Goal: Contribute content: Contribute content

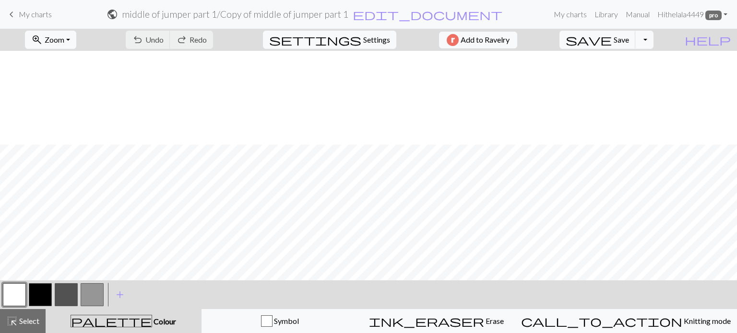
scroll to position [94, 0]
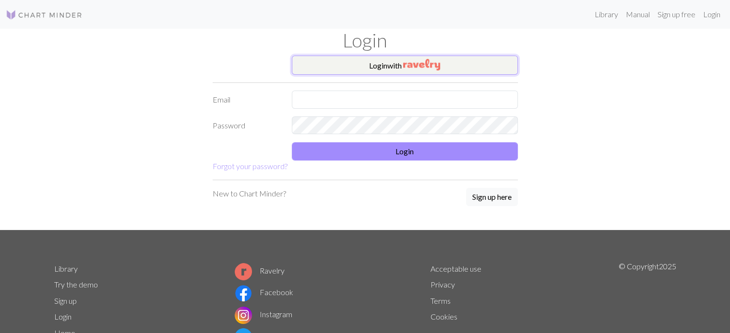
click at [405, 63] on img "button" at bounding box center [421, 65] width 37 height 12
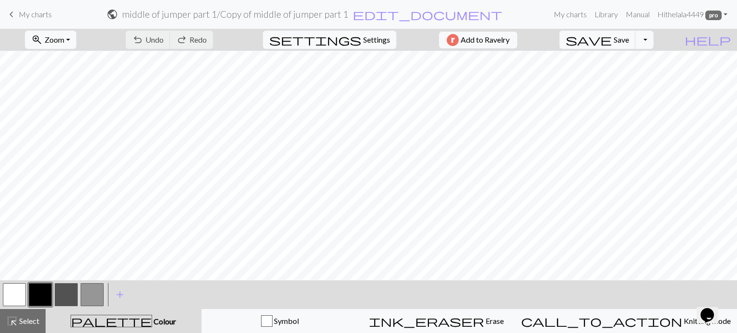
click at [48, 12] on span "My charts" at bounding box center [35, 14] width 33 height 9
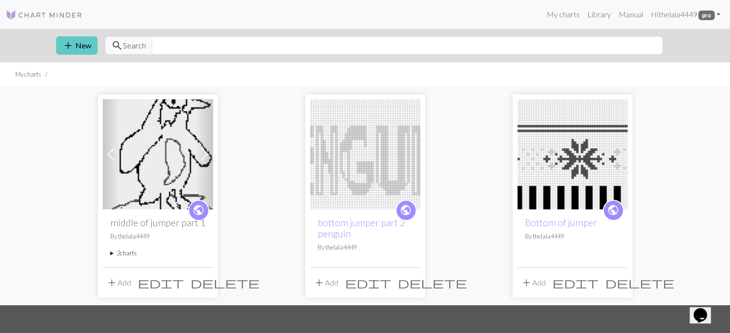
click at [77, 44] on button "add New" at bounding box center [76, 45] width 41 height 18
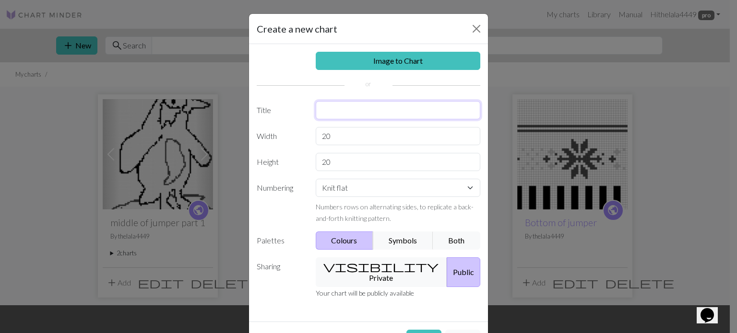
click at [340, 115] on input "text" at bounding box center [398, 110] width 165 height 18
type input "middle of jumper part 2"
click at [336, 128] on input "20" at bounding box center [398, 136] width 165 height 18
type input "2"
type input "85"
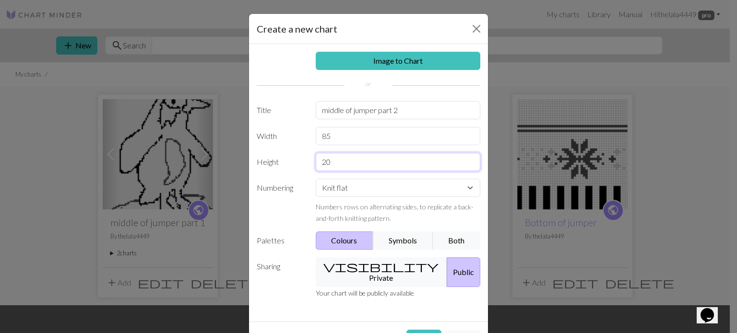
click at [340, 165] on input "20" at bounding box center [398, 162] width 165 height 18
type input "2"
type input "100"
click at [423, 330] on button "Create" at bounding box center [423, 339] width 35 height 18
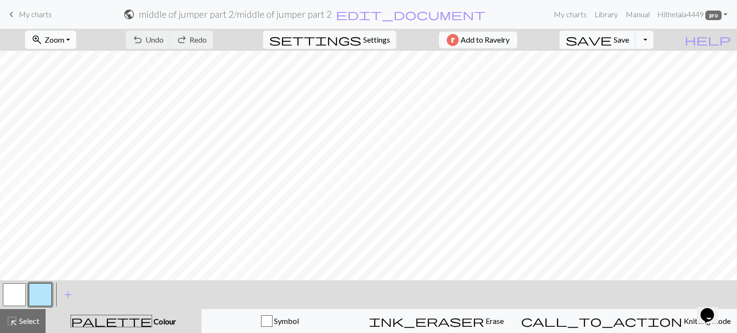
click at [72, 46] on button "zoom_in Zoom Zoom" at bounding box center [50, 40] width 51 height 18
click at [69, 54] on button "Fit all" at bounding box center [63, 60] width 76 height 15
click at [12, 13] on span "keyboard_arrow_left" at bounding box center [12, 14] width 12 height 13
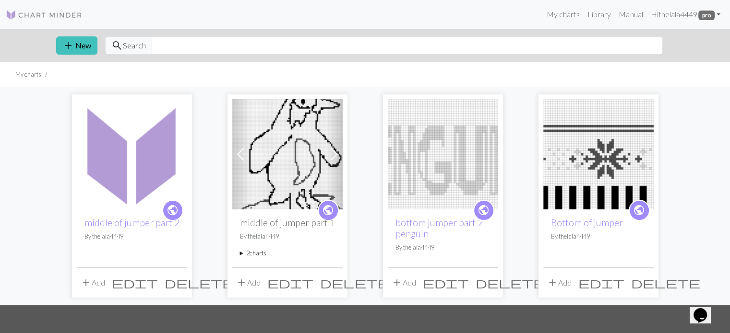
click at [179, 285] on span "delete" at bounding box center [199, 282] width 69 height 13
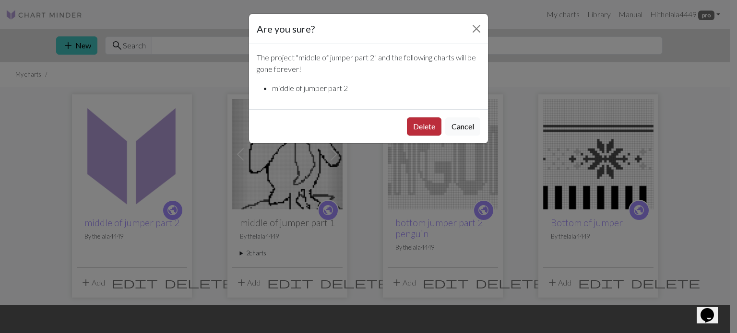
click at [419, 123] on button "Delete" at bounding box center [424, 127] width 35 height 18
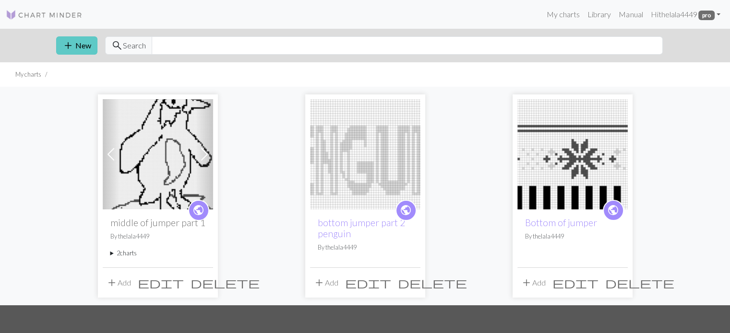
click at [88, 45] on button "add New" at bounding box center [76, 45] width 41 height 18
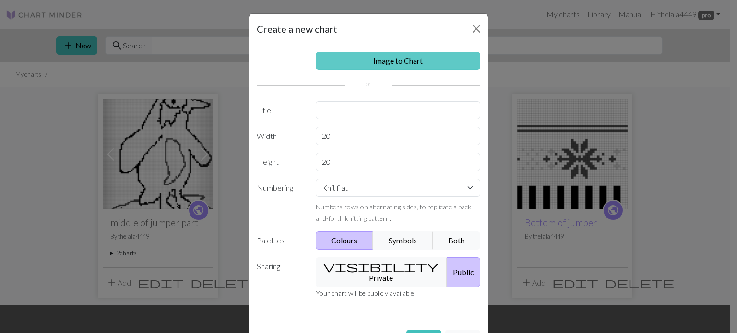
click at [413, 62] on link "Image to Chart" at bounding box center [398, 61] width 165 height 18
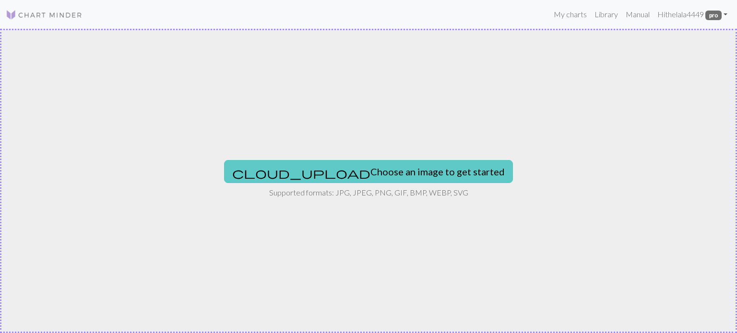
click at [393, 166] on button "cloud_upload Choose an image to get started" at bounding box center [368, 171] width 289 height 23
type input "C:\fakepath\Screenshot_20250924_213921_Photos.jpg"
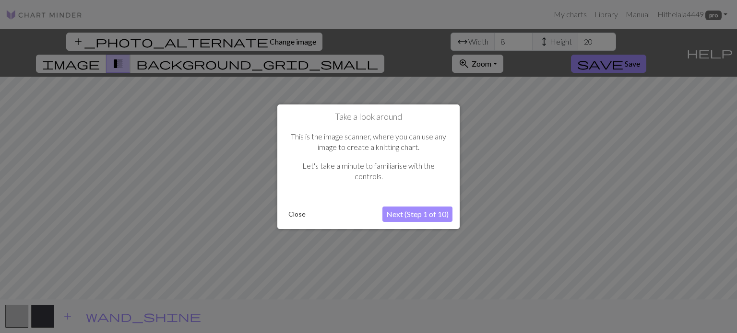
click at [305, 214] on button "Close" at bounding box center [297, 214] width 25 height 14
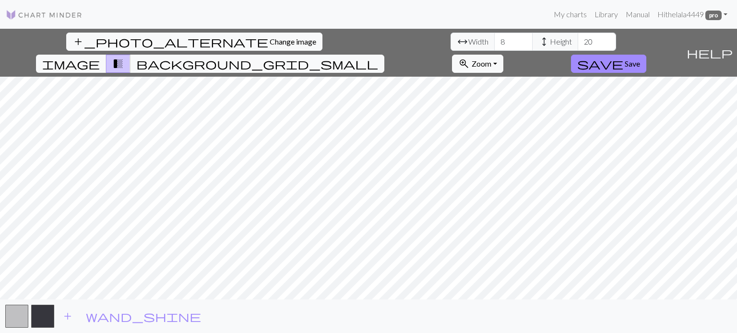
click at [296, 316] on div "add_photo_alternate Change image arrow_range Width 8 height Height 20 image tra…" at bounding box center [368, 181] width 737 height 305
click at [494, 38] on input "8" at bounding box center [513, 42] width 38 height 18
type input "85"
click at [578, 44] on input "20" at bounding box center [597, 42] width 38 height 18
type input "2"
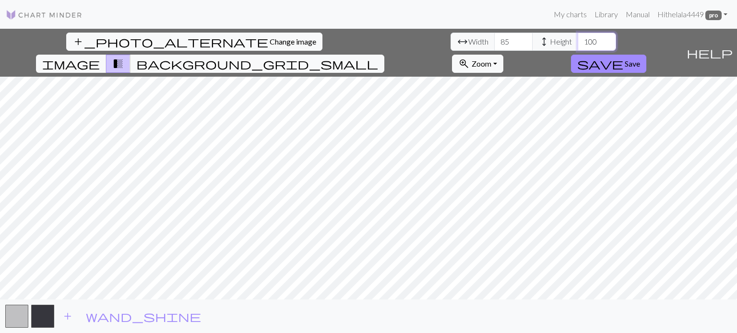
type input "100"
click at [70, 320] on span "add" at bounding box center [68, 316] width 12 height 13
click at [73, 320] on button "button" at bounding box center [68, 316] width 23 height 23
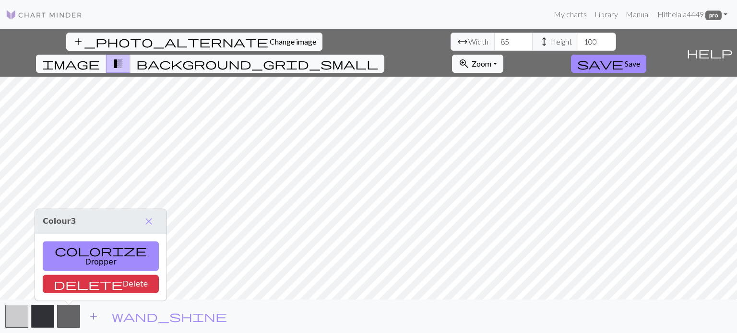
click at [96, 318] on span "add" at bounding box center [94, 316] width 12 height 13
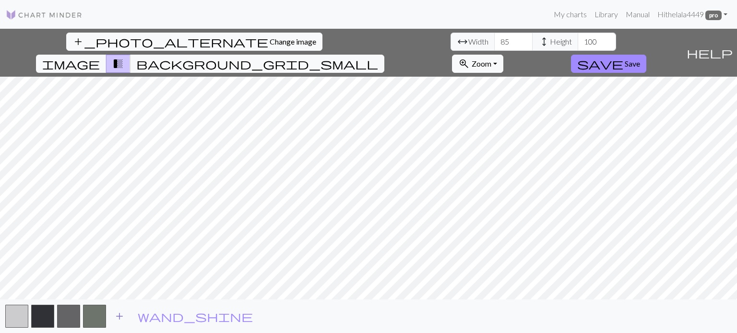
click at [96, 318] on button "button" at bounding box center [94, 316] width 23 height 23
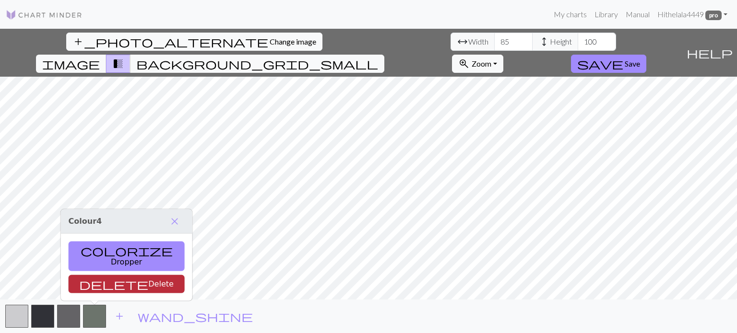
click at [97, 289] on button "delete Delete" at bounding box center [127, 284] width 116 height 18
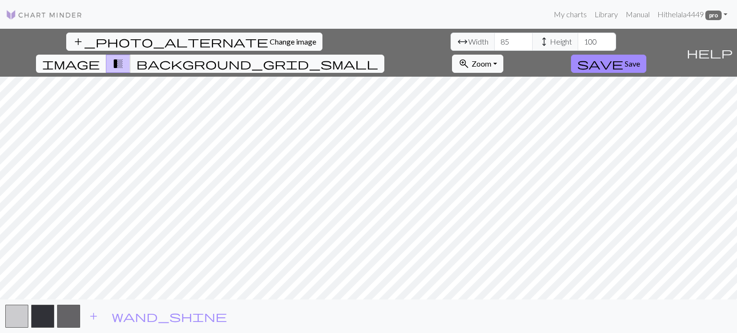
click at [100, 57] on span "image" at bounding box center [71, 63] width 58 height 13
click at [124, 57] on span "transition_fade" at bounding box center [118, 63] width 12 height 13
click at [378, 57] on span "background_grid_small" at bounding box center [257, 63] width 242 height 13
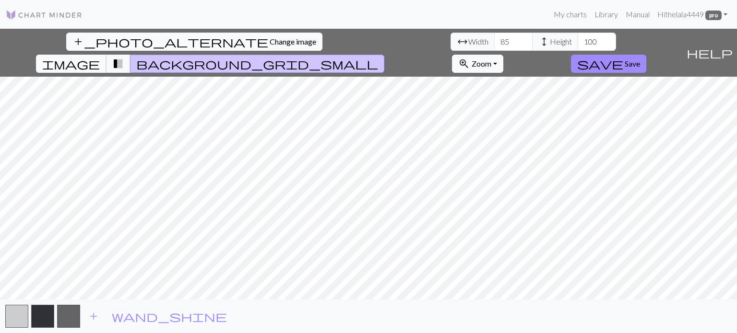
click at [100, 57] on span "image" at bounding box center [71, 63] width 58 height 13
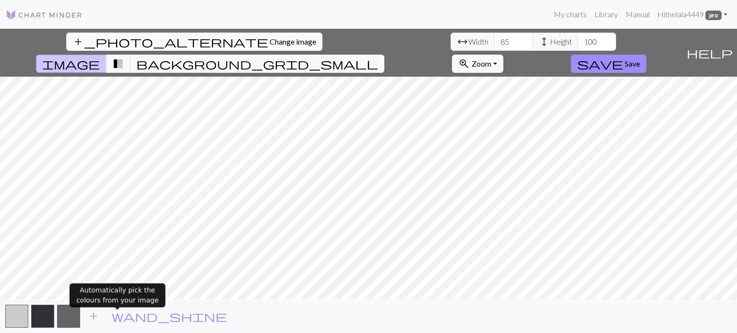
drag, startPoint x: 120, startPoint y: 320, endPoint x: 405, endPoint y: 40, distance: 399.3
click at [119, 320] on span "wand_shine" at bounding box center [169, 316] width 115 height 13
click at [124, 57] on span "transition_fade" at bounding box center [118, 63] width 12 height 13
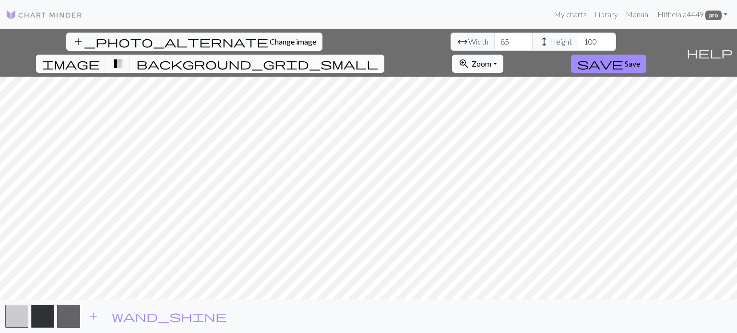
click at [378, 57] on span "background_grid_small" at bounding box center [257, 63] width 242 height 13
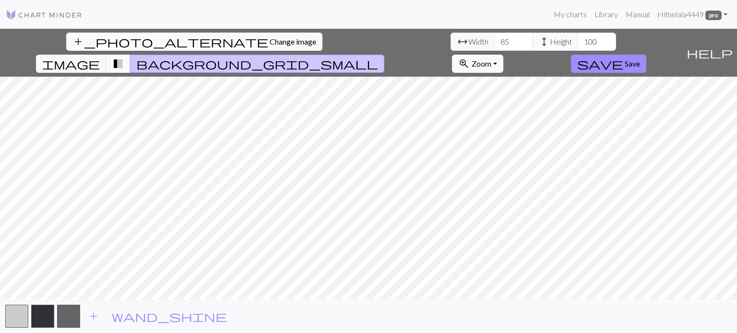
click at [131, 55] on button "transition_fade" at bounding box center [118, 64] width 24 height 18
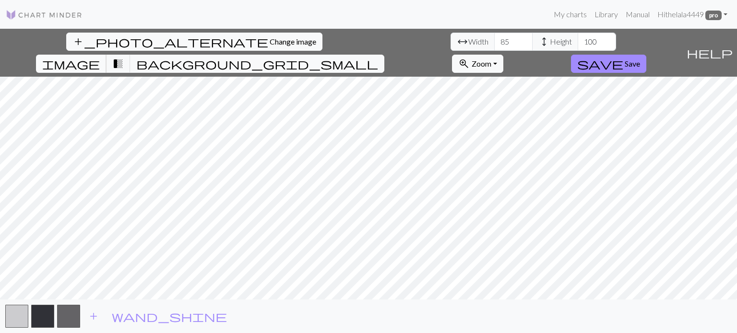
click at [100, 57] on span "image" at bounding box center [71, 63] width 58 height 13
click at [503, 55] on button "zoom_in Zoom Zoom" at bounding box center [477, 64] width 51 height 18
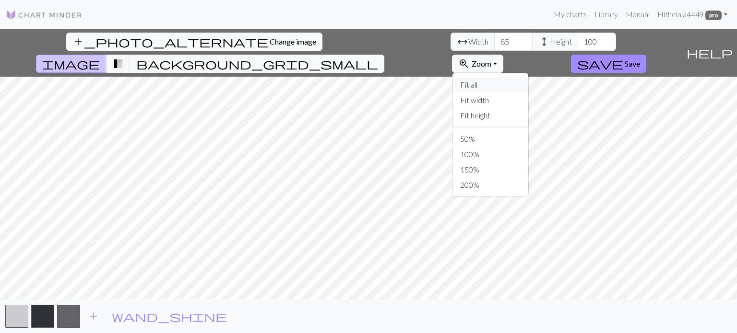
click at [528, 77] on button "Fit all" at bounding box center [490, 84] width 76 height 15
click at [378, 57] on span "background_grid_small" at bounding box center [257, 63] width 242 height 13
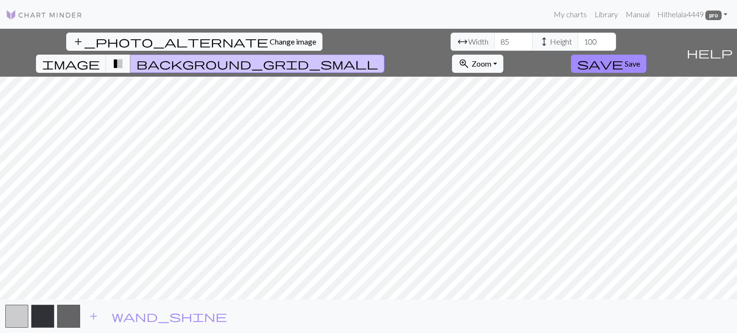
click at [124, 57] on span "transition_fade" at bounding box center [118, 63] width 12 height 13
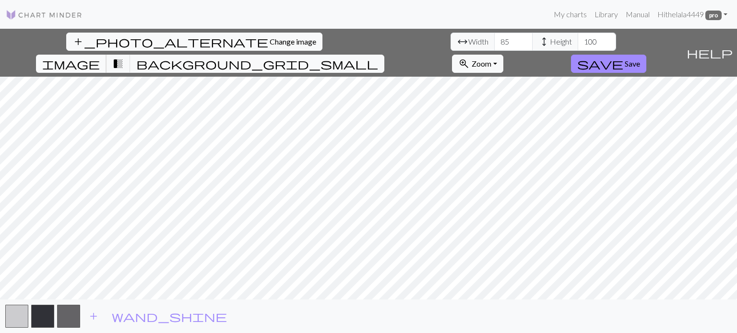
click at [100, 57] on span "image" at bounding box center [71, 63] width 58 height 13
click at [503, 55] on button "zoom_in Zoom Zoom" at bounding box center [477, 64] width 51 height 18
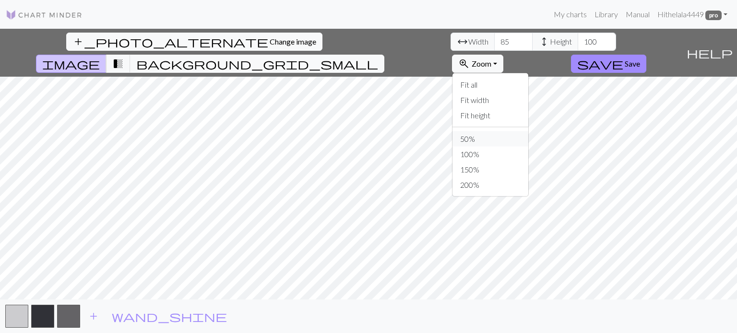
click at [528, 131] on button "50%" at bounding box center [490, 138] width 76 height 15
click at [491, 59] on span "Zoom" at bounding box center [482, 63] width 20 height 9
click at [528, 178] on button "200%" at bounding box center [490, 185] width 76 height 15
click at [28, 313] on div "add wand_shine" at bounding box center [368, 317] width 737 height 34
click at [42, 317] on button "button" at bounding box center [42, 316] width 23 height 23
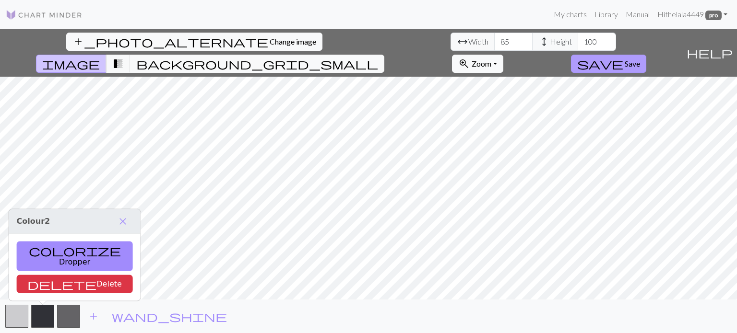
click at [640, 59] on span "Save" at bounding box center [632, 63] width 15 height 9
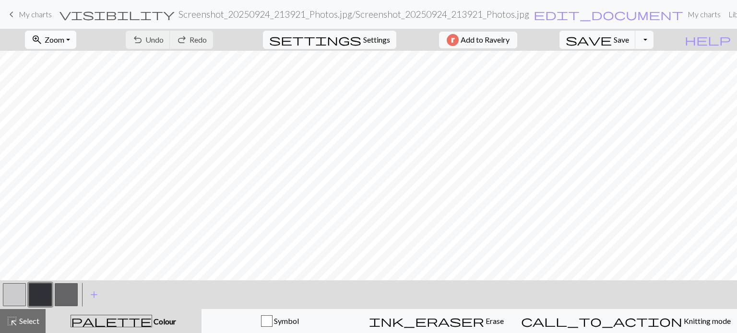
click at [76, 36] on button "zoom_in Zoom Zoom" at bounding box center [50, 40] width 51 height 18
click at [76, 59] on button "Fit all" at bounding box center [63, 60] width 76 height 15
click at [60, 300] on button "button" at bounding box center [66, 295] width 23 height 23
click at [92, 295] on span "add" at bounding box center [94, 294] width 12 height 13
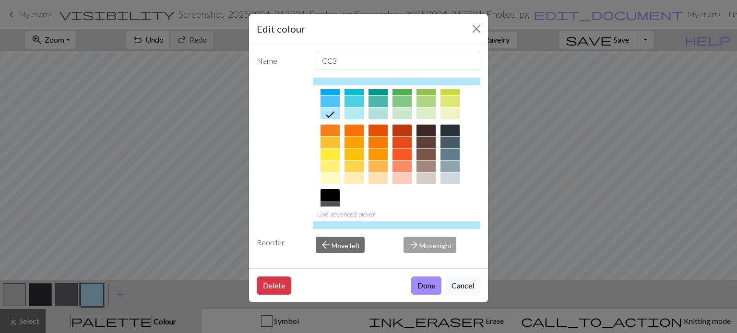
scroll to position [154, 0]
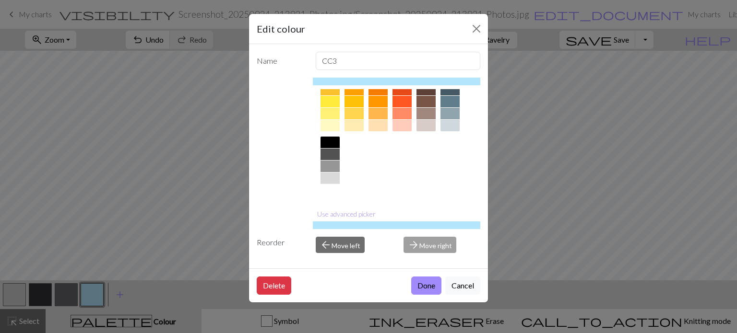
click at [332, 191] on div at bounding box center [330, 191] width 19 height 12
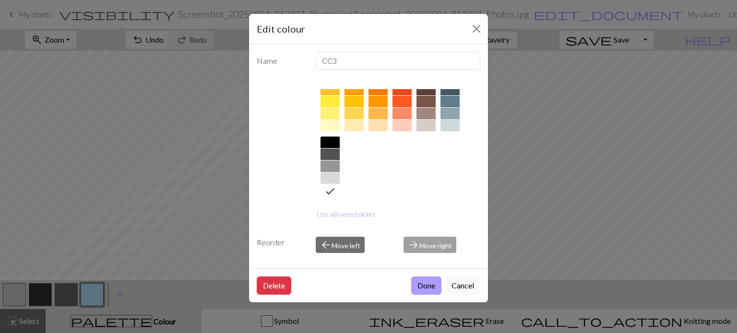
click at [427, 291] on button "Done" at bounding box center [426, 286] width 30 height 18
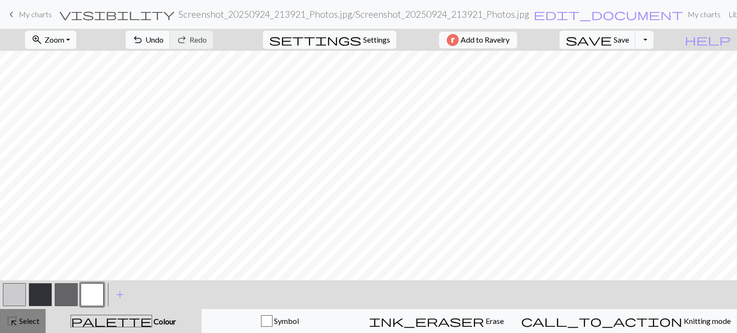
click at [17, 322] on span "highlight_alt" at bounding box center [12, 321] width 12 height 13
click at [66, 291] on button "button" at bounding box center [66, 295] width 23 height 23
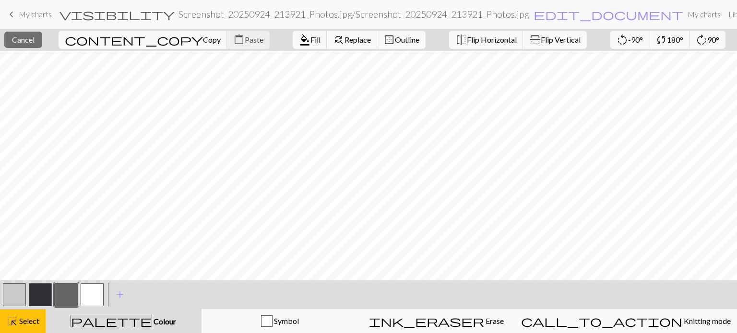
click at [57, 302] on button "button" at bounding box center [66, 295] width 23 height 23
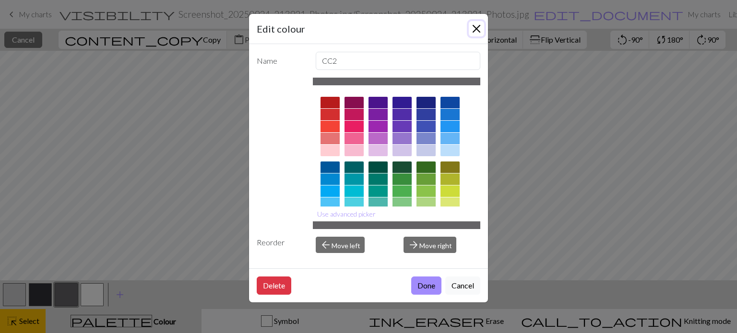
click at [478, 27] on button "Close" at bounding box center [476, 28] width 15 height 15
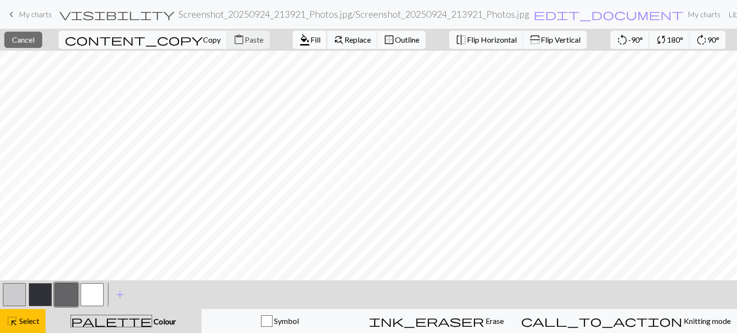
click at [310, 36] on span "Fill" at bounding box center [315, 39] width 10 height 9
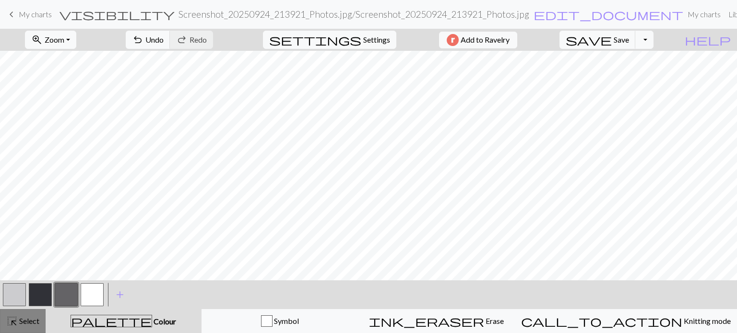
click at [10, 321] on span "highlight_alt" at bounding box center [12, 321] width 12 height 13
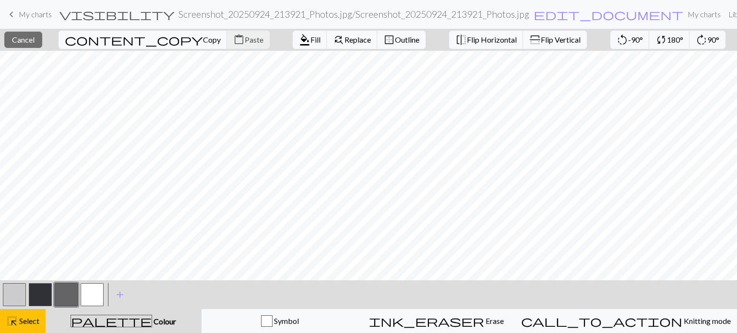
click at [92, 296] on button "button" at bounding box center [92, 295] width 23 height 23
click at [299, 44] on span "format_color_fill" at bounding box center [305, 39] width 12 height 13
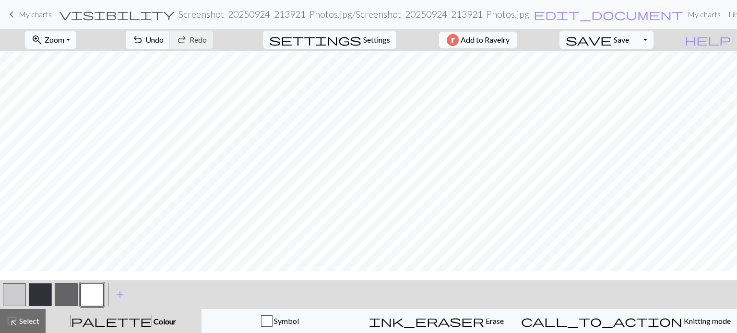
scroll to position [172, 0]
click at [30, 316] on div "highlight_alt Select Select" at bounding box center [22, 322] width 33 height 12
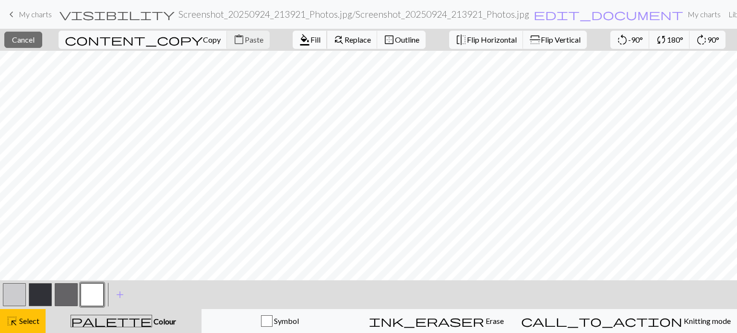
click at [310, 37] on span "Fill" at bounding box center [315, 39] width 10 height 9
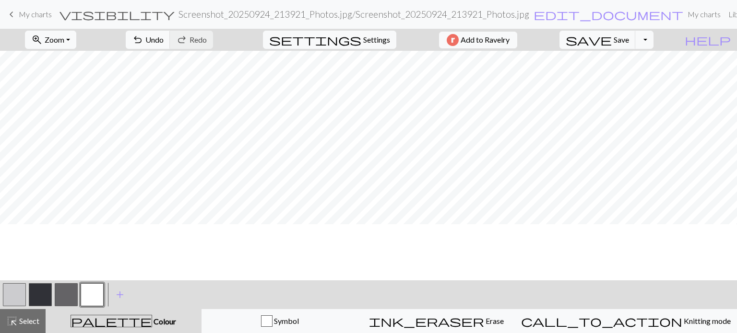
scroll to position [0, 0]
click at [49, 286] on button "button" at bounding box center [40, 295] width 23 height 23
click at [64, 287] on button "button" at bounding box center [66, 295] width 23 height 23
click at [92, 299] on button "button" at bounding box center [92, 295] width 23 height 23
click at [71, 294] on button "button" at bounding box center [66, 295] width 23 height 23
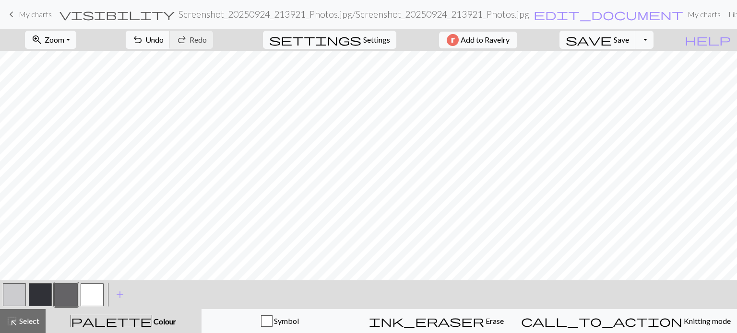
click at [101, 292] on button "button" at bounding box center [92, 295] width 23 height 23
click at [71, 292] on button "button" at bounding box center [66, 295] width 23 height 23
click at [84, 295] on button "button" at bounding box center [92, 295] width 23 height 23
click at [29, 325] on span "Select" at bounding box center [29, 321] width 22 height 9
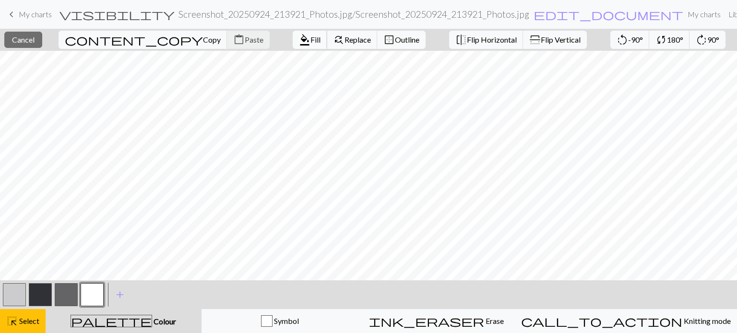
click at [310, 39] on span "Fill" at bounding box center [315, 39] width 10 height 9
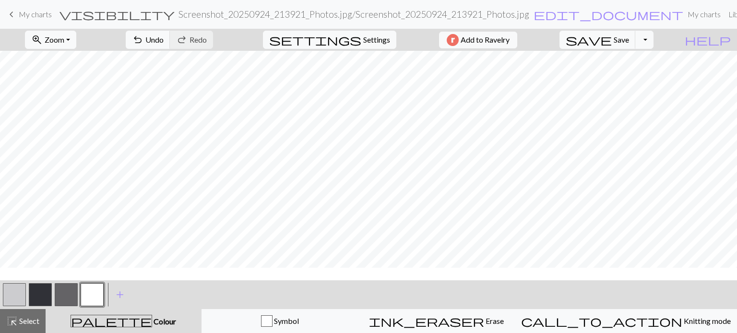
scroll to position [10, 0]
click at [90, 291] on button "button" at bounding box center [92, 295] width 23 height 23
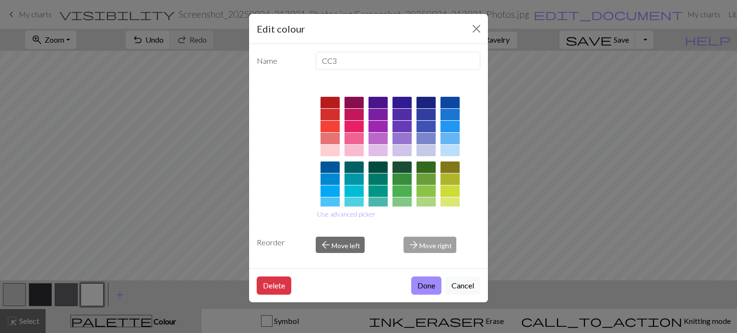
click at [481, 36] on div "Edit colour" at bounding box center [368, 29] width 239 height 30
click at [478, 32] on button "Close" at bounding box center [476, 28] width 15 height 15
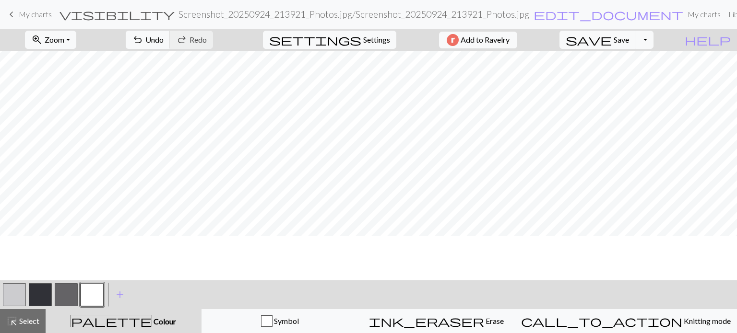
scroll to position [0, 0]
click at [43, 317] on button "highlight_alt Select Select" at bounding box center [23, 321] width 46 height 24
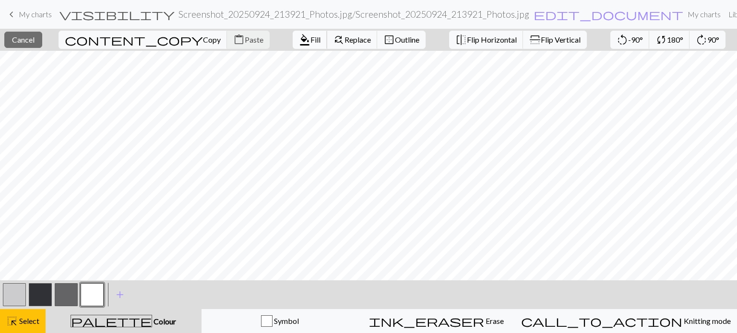
click at [310, 38] on span "Fill" at bounding box center [315, 39] width 10 height 9
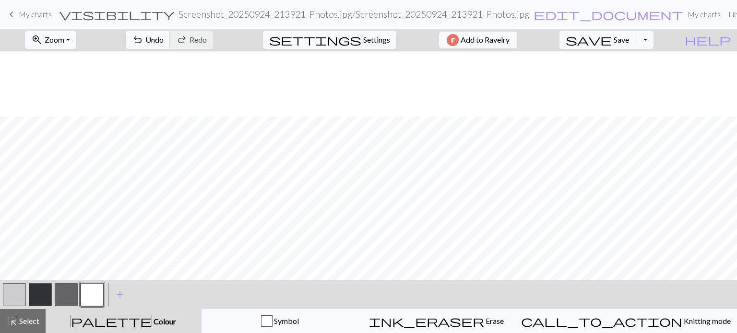
scroll to position [68, 0]
click at [12, 323] on span "highlight_alt" at bounding box center [12, 321] width 12 height 13
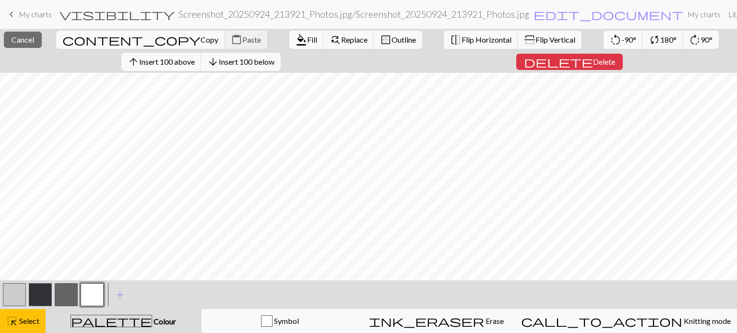
scroll to position [0, 0]
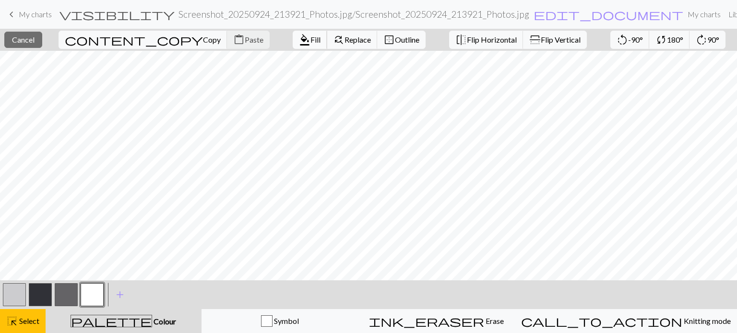
click at [293, 46] on button "format_color_fill Fill" at bounding box center [310, 40] width 35 height 18
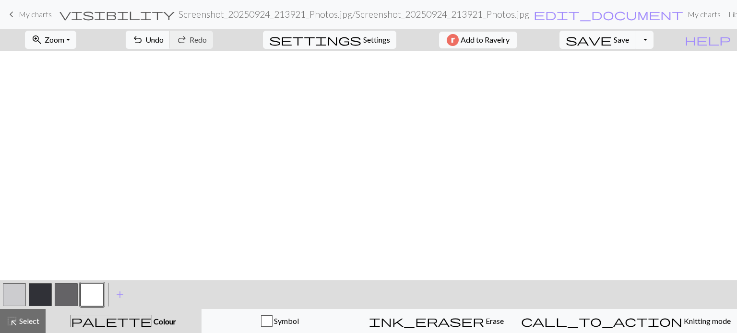
scroll to position [99, 0]
click at [170, 45] on button "undo Undo Undo" at bounding box center [148, 40] width 45 height 18
click at [207, 36] on span "Redo" at bounding box center [198, 39] width 17 height 9
click at [41, 295] on button "button" at bounding box center [40, 295] width 23 height 23
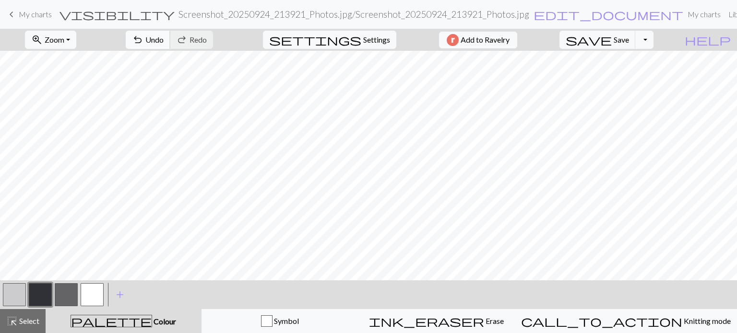
click at [143, 42] on span "undo" at bounding box center [138, 39] width 12 height 13
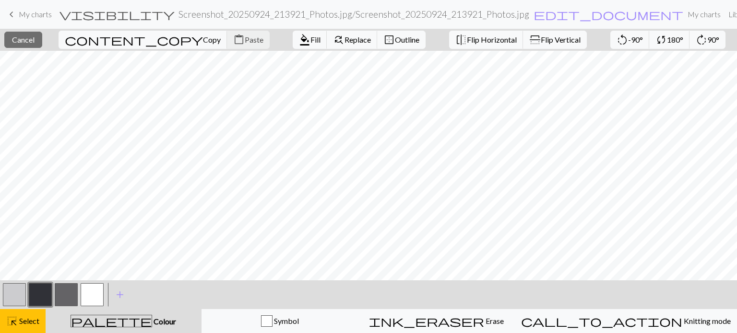
click at [35, 294] on button "button" at bounding box center [40, 295] width 23 height 23
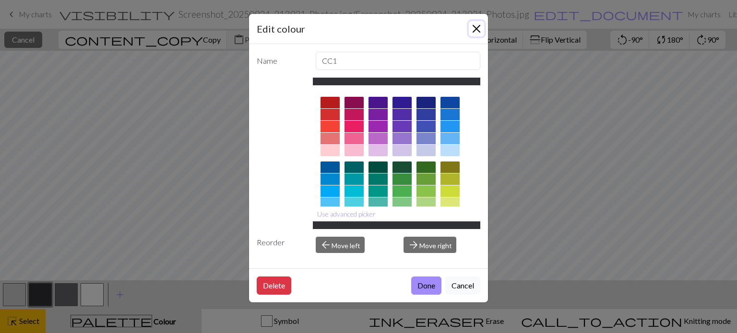
click at [476, 24] on button "Close" at bounding box center [476, 28] width 15 height 15
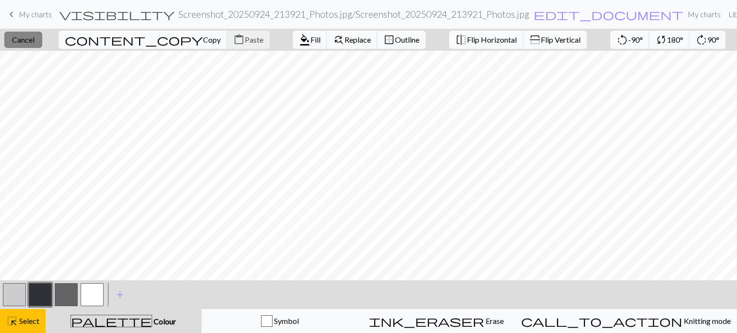
click at [42, 46] on button "close Cancel" at bounding box center [23, 40] width 38 height 16
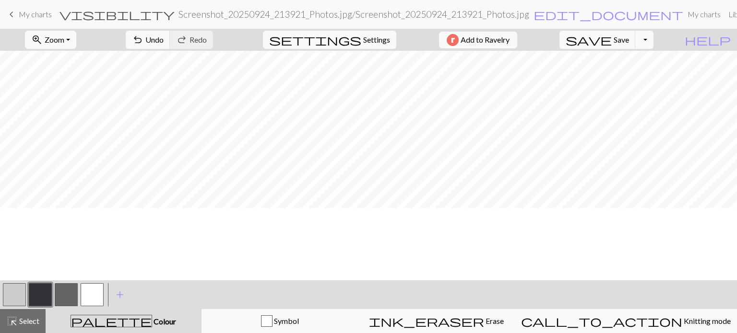
scroll to position [487, 0]
click at [99, 296] on button "button" at bounding box center [92, 295] width 23 height 23
click at [46, 282] on div at bounding box center [40, 295] width 26 height 26
click at [46, 291] on button "button" at bounding box center [40, 295] width 23 height 23
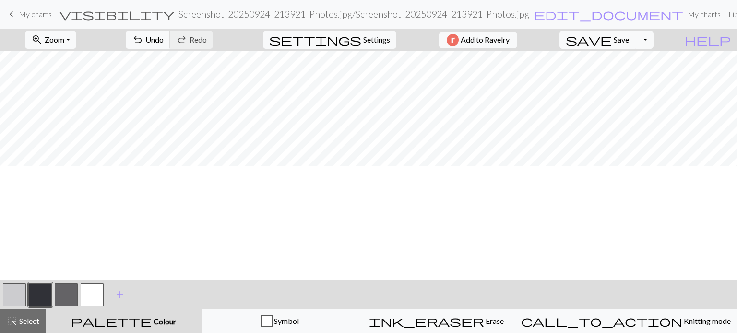
scroll to position [259, 0]
click at [164, 37] on span "Undo" at bounding box center [154, 39] width 18 height 9
click at [95, 295] on button "button" at bounding box center [92, 295] width 23 height 23
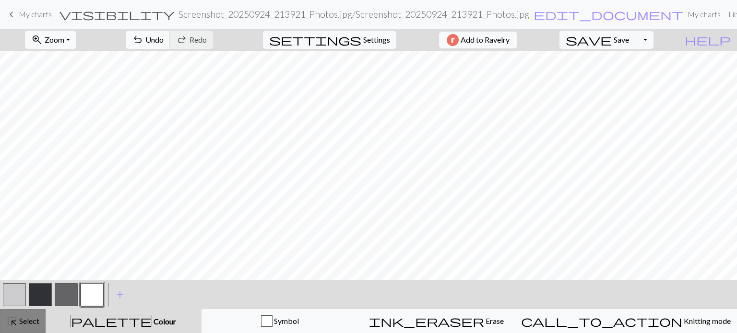
click at [24, 314] on button "highlight_alt Select Select" at bounding box center [23, 321] width 46 height 24
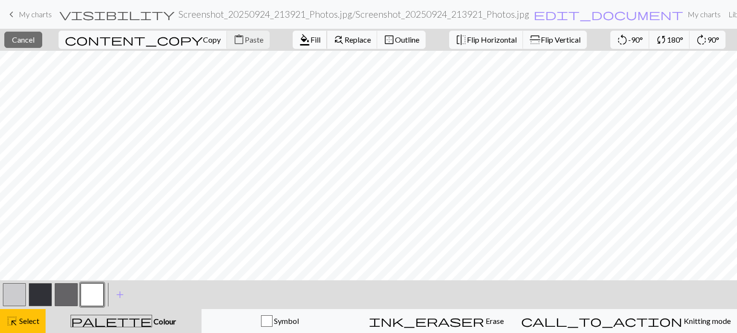
click at [299, 39] on span "format_color_fill" at bounding box center [305, 39] width 12 height 13
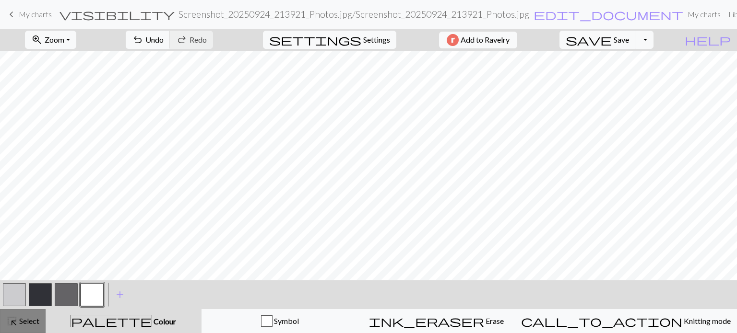
click at [35, 323] on span "Select" at bounding box center [29, 321] width 22 height 9
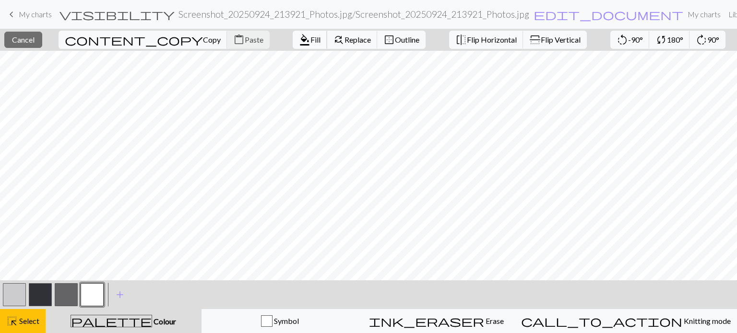
click at [293, 46] on button "format_color_fill Fill" at bounding box center [310, 40] width 35 height 18
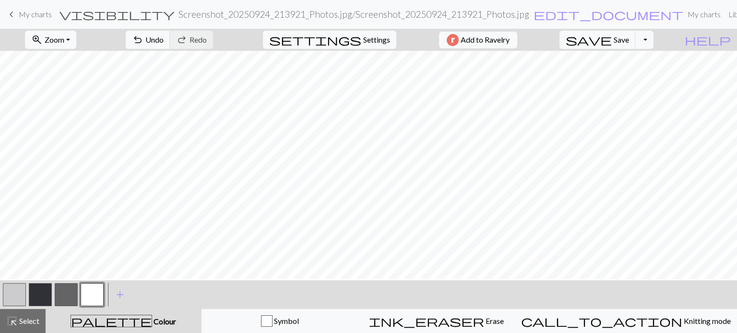
scroll to position [665, 0]
click at [53, 291] on div at bounding box center [66, 295] width 26 height 26
click at [48, 293] on button "button" at bounding box center [40, 295] width 23 height 23
click at [85, 304] on button "button" at bounding box center [92, 295] width 23 height 23
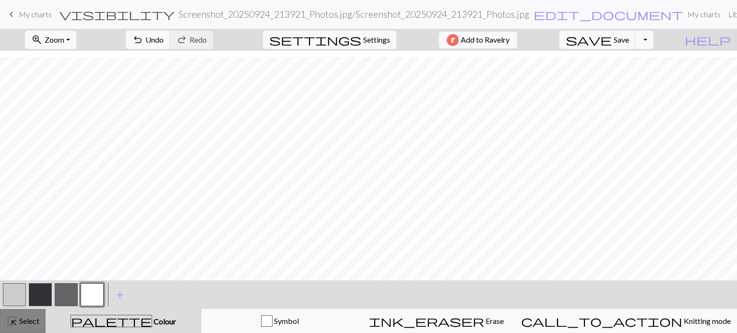
click at [38, 322] on span "Select" at bounding box center [29, 321] width 22 height 9
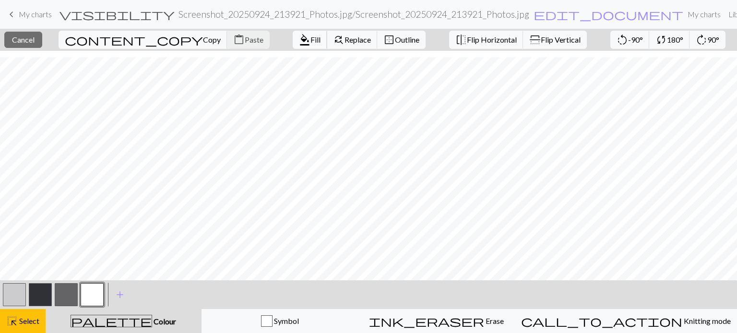
click at [310, 40] on span "Fill" at bounding box center [315, 39] width 10 height 9
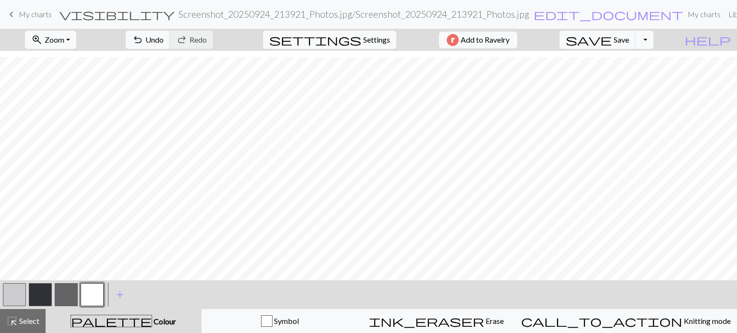
click at [50, 289] on button "button" at bounding box center [40, 295] width 23 height 23
click at [86, 298] on button "button" at bounding box center [92, 295] width 23 height 23
click at [92, 298] on button "button" at bounding box center [92, 295] width 23 height 23
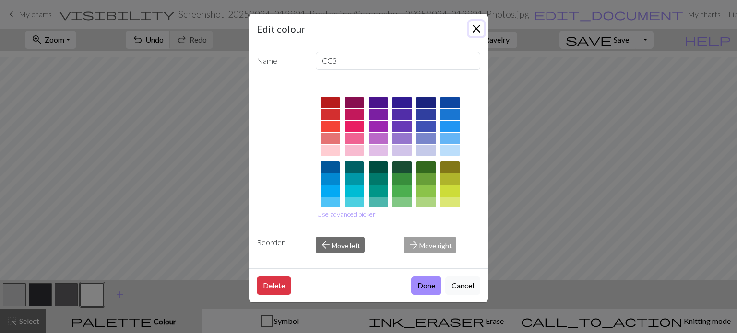
click at [479, 30] on button "Close" at bounding box center [476, 28] width 15 height 15
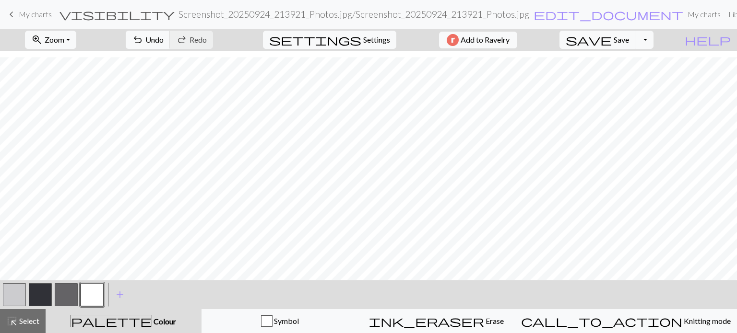
click at [39, 295] on button "button" at bounding box center [40, 295] width 23 height 23
click at [170, 47] on button "undo Undo Undo" at bounding box center [148, 40] width 45 height 18
click at [92, 291] on button "button" at bounding box center [92, 295] width 23 height 23
click at [43, 295] on button "button" at bounding box center [40, 295] width 23 height 23
click at [94, 299] on button "button" at bounding box center [92, 295] width 23 height 23
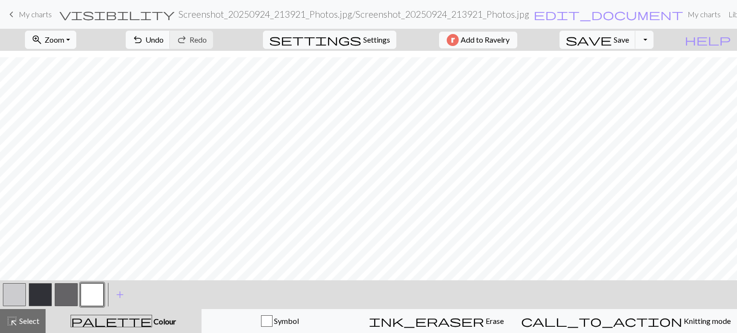
click at [49, 298] on button "button" at bounding box center [40, 295] width 23 height 23
click at [107, 290] on div "add Add a colour" at bounding box center [120, 295] width 27 height 29
click at [98, 293] on button "button" at bounding box center [92, 295] width 23 height 23
click at [26, 324] on span "Select" at bounding box center [29, 321] width 22 height 9
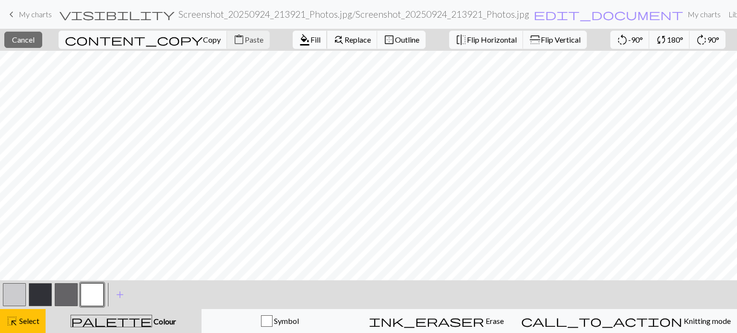
click at [299, 44] on span "format_color_fill" at bounding box center [305, 39] width 12 height 13
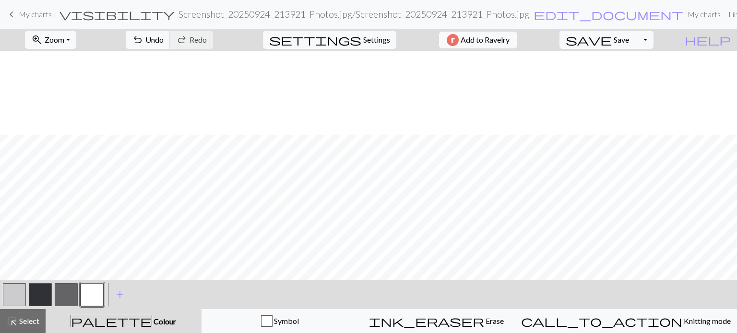
scroll to position [807, 0]
click at [52, 290] on div at bounding box center [40, 295] width 26 height 26
click at [49, 292] on button "button" at bounding box center [40, 295] width 23 height 23
click at [103, 285] on button "button" at bounding box center [92, 295] width 23 height 23
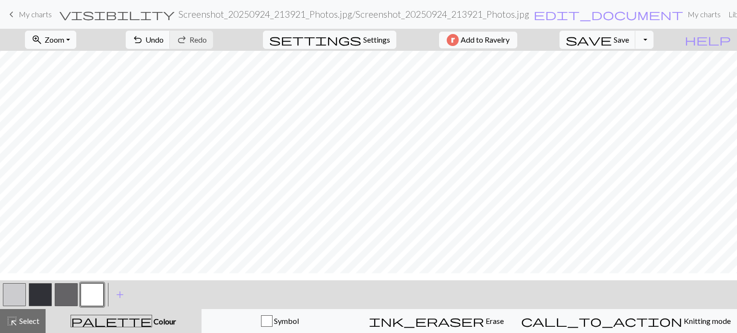
scroll to position [598, 0]
click at [33, 297] on button "button" at bounding box center [40, 295] width 23 height 23
click at [31, 326] on span "Select" at bounding box center [29, 321] width 22 height 9
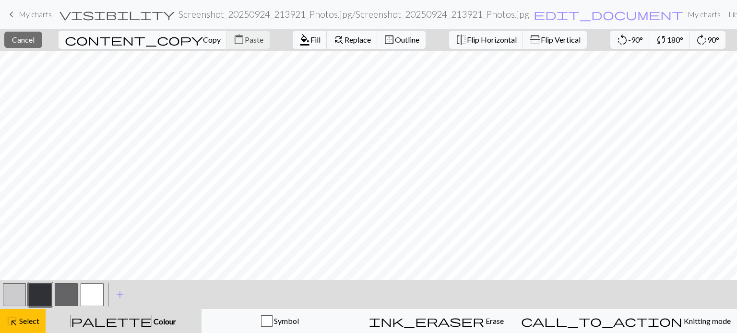
click at [102, 289] on button "button" at bounding box center [92, 295] width 23 height 23
click at [293, 46] on button "format_color_fill Fill" at bounding box center [310, 40] width 35 height 18
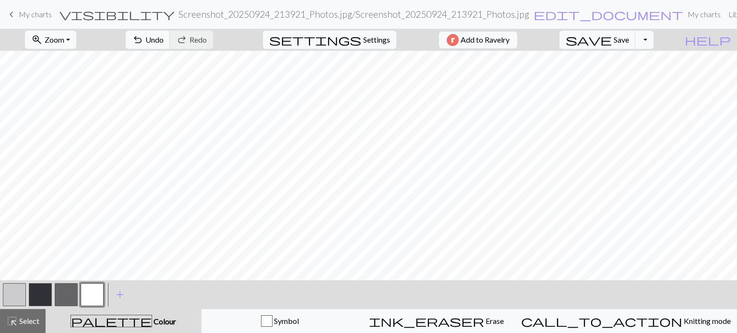
click at [92, 287] on button "button" at bounding box center [92, 295] width 23 height 23
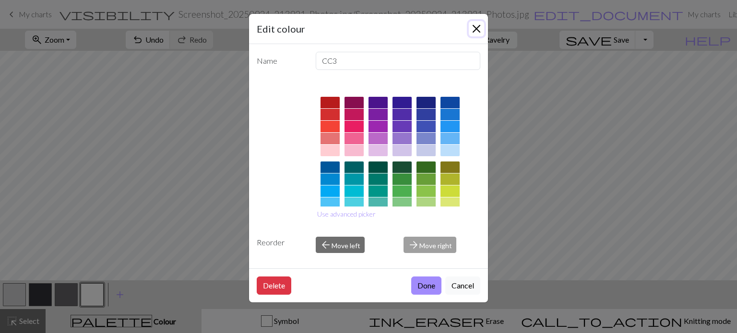
click at [476, 32] on button "Close" at bounding box center [476, 28] width 15 height 15
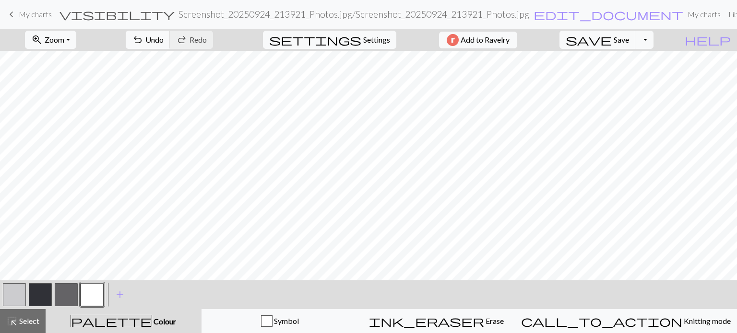
click at [35, 293] on button "button" at bounding box center [40, 295] width 23 height 23
click at [121, 294] on span "add" at bounding box center [120, 294] width 12 height 13
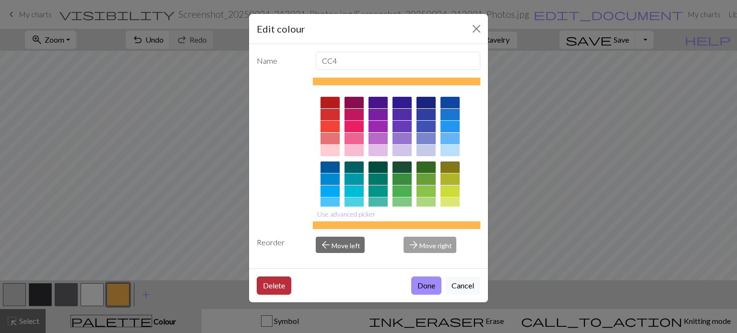
click at [289, 285] on button "Delete" at bounding box center [274, 286] width 35 height 18
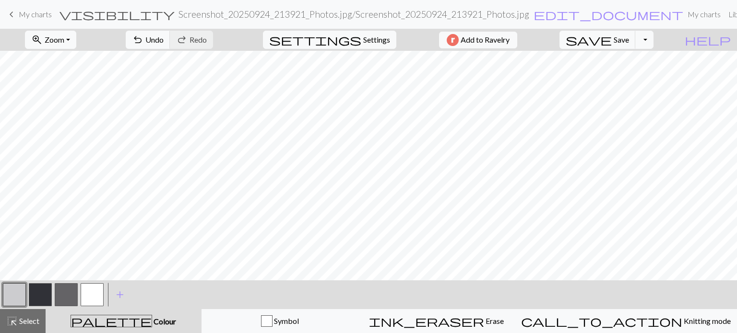
click at [96, 284] on button "button" at bounding box center [92, 295] width 23 height 23
click at [32, 322] on span "Select" at bounding box center [29, 321] width 22 height 9
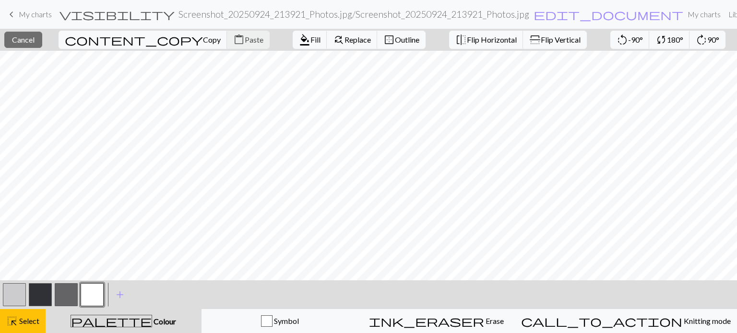
click at [285, 49] on div "format_color_fill Fill find_replace Replace border_outer Outline" at bounding box center [358, 40] width 147 height 22
click at [293, 48] on button "format_color_fill Fill" at bounding box center [310, 40] width 35 height 18
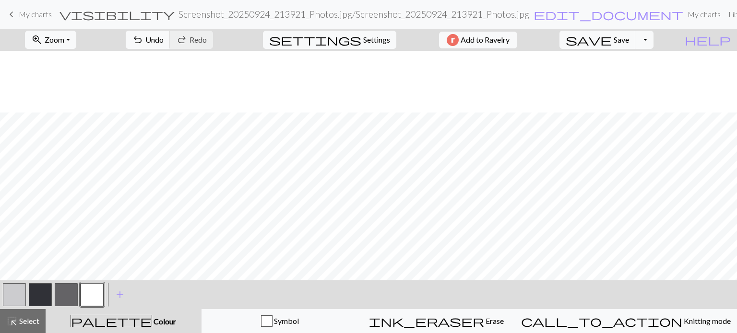
scroll to position [376, 0]
click at [52, 292] on div at bounding box center [40, 295] width 26 height 26
click at [49, 292] on button "button" at bounding box center [40, 295] width 23 height 23
click at [66, 297] on button "button" at bounding box center [66, 295] width 23 height 23
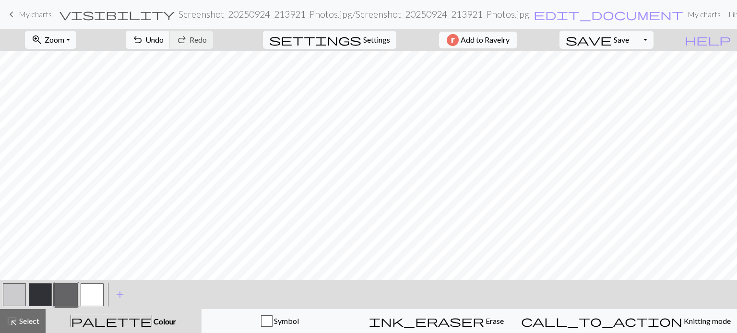
click at [14, 301] on button "button" at bounding box center [14, 295] width 23 height 23
click at [47, 302] on button "button" at bounding box center [40, 295] width 23 height 23
click at [631, 42] on button "save Save Save" at bounding box center [597, 40] width 76 height 18
click at [48, 285] on button "button" at bounding box center [40, 295] width 23 height 23
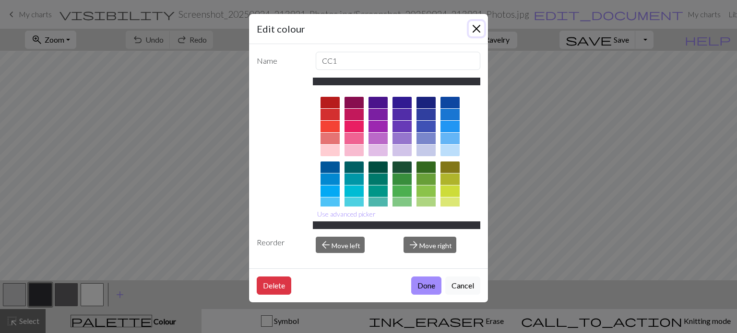
click at [476, 32] on button "Close" at bounding box center [476, 28] width 15 height 15
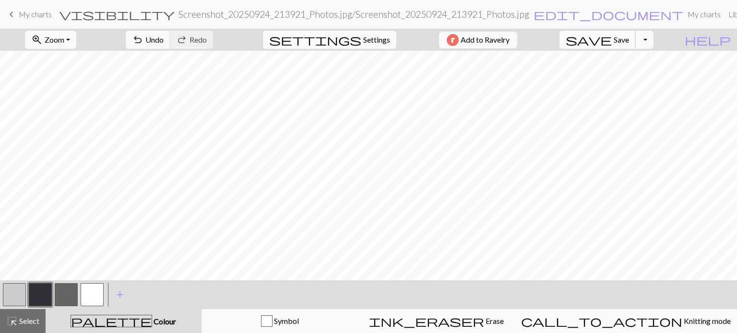
click at [612, 42] on span "save" at bounding box center [589, 39] width 46 height 13
click at [653, 42] on button "Toggle Dropdown" at bounding box center [644, 40] width 18 height 18
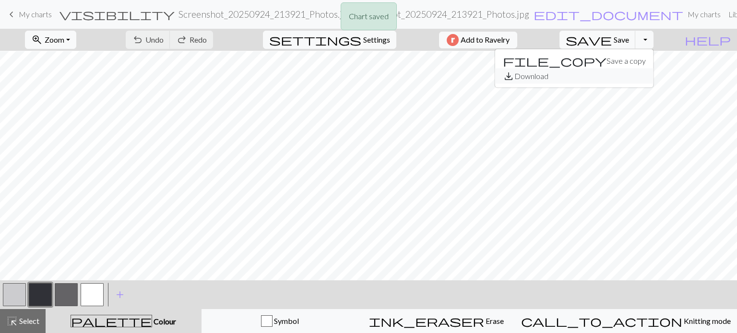
click at [640, 80] on button "save_alt Download" at bounding box center [574, 76] width 158 height 15
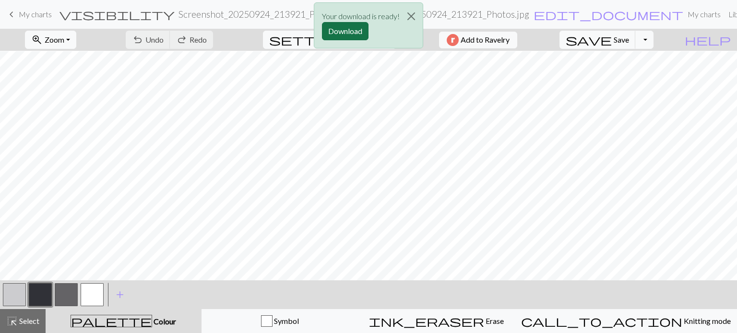
click at [348, 28] on button "Download" at bounding box center [345, 31] width 47 height 18
